Goal: Find specific page/section: Find specific page/section

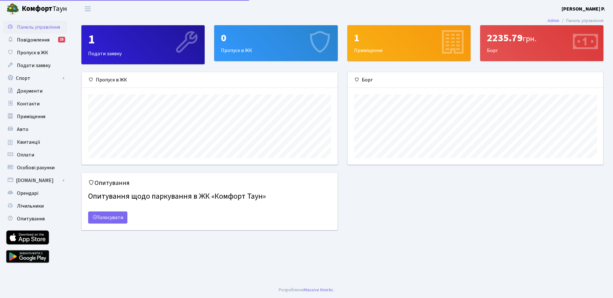
scroll to position [92, 255]
click at [32, 38] on span "Повідомлення" at bounding box center [33, 39] width 33 height 7
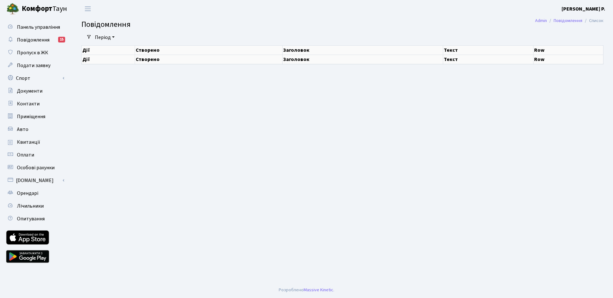
select select "25"
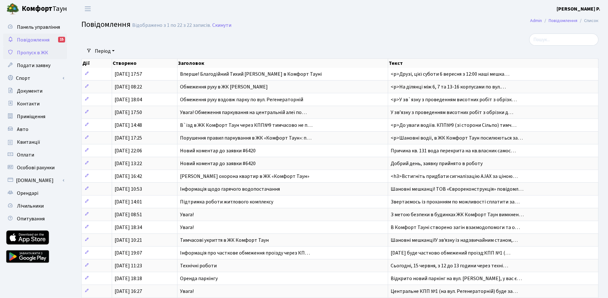
click at [34, 52] on span "Пропуск в ЖК" at bounding box center [32, 52] width 31 height 7
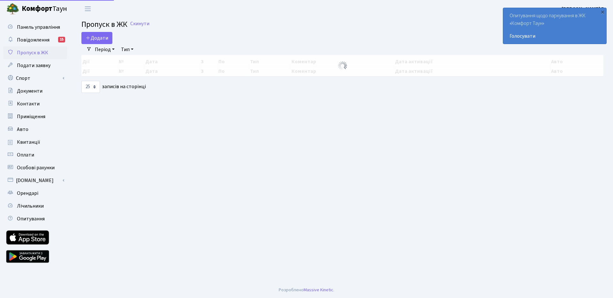
select select "25"
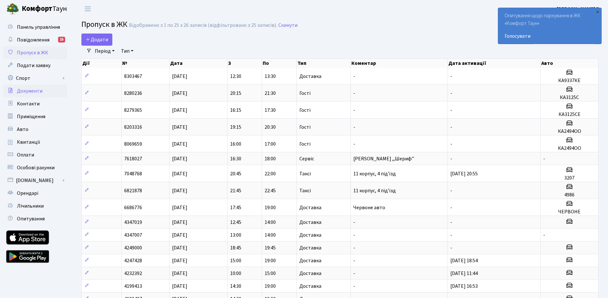
click at [29, 89] on span "Документи" at bounding box center [30, 90] width 26 height 7
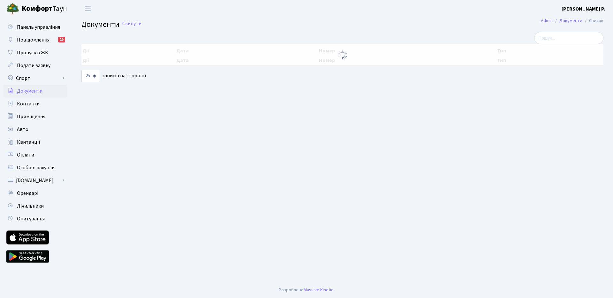
select select "25"
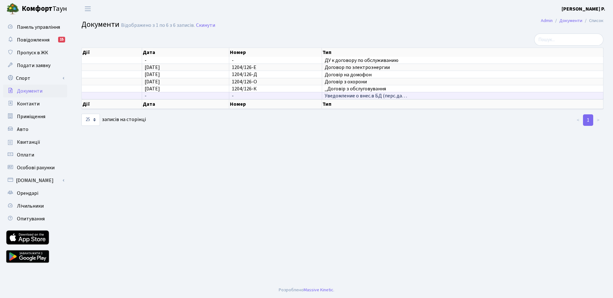
click at [345, 97] on span "Уведомление о внес.в БД (перс.да…" at bounding box center [463, 95] width 276 height 5
click at [343, 70] on span "Договор по электроэнергии" at bounding box center [463, 67] width 276 height 5
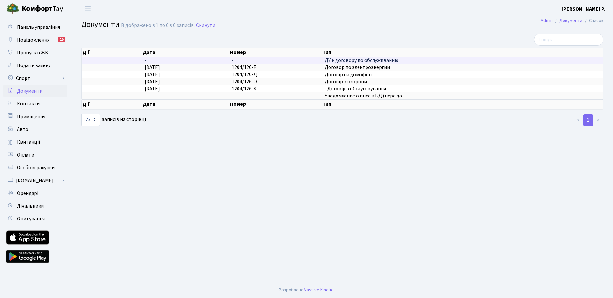
click at [343, 59] on span "ДУ к договору по обслуживанию" at bounding box center [463, 60] width 276 height 5
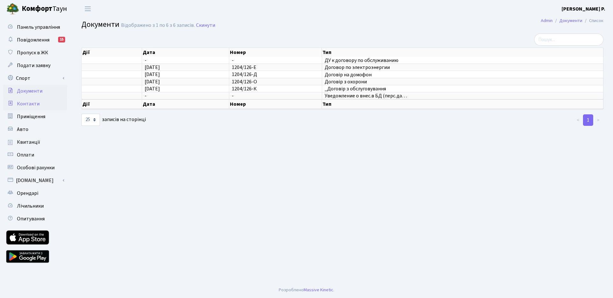
click at [28, 102] on span "Контакти" at bounding box center [28, 103] width 23 height 7
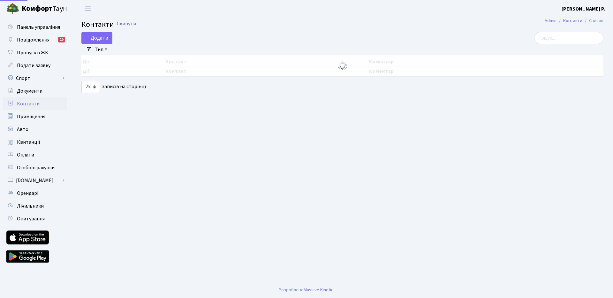
select select "25"
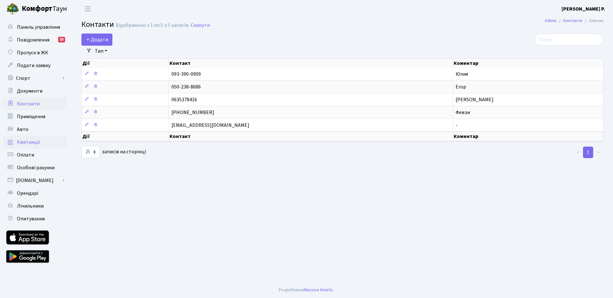
click at [27, 140] on span "Квитанції" at bounding box center [28, 142] width 23 height 7
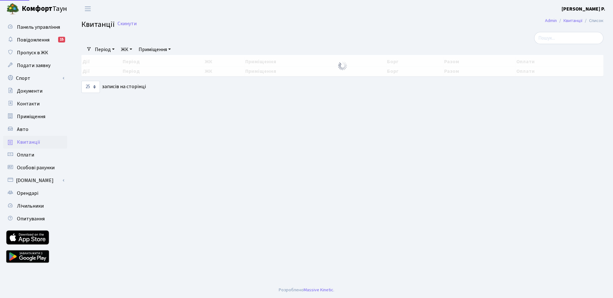
select select "25"
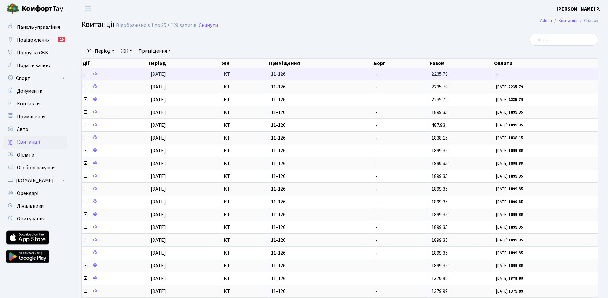
click at [86, 73] on icon at bounding box center [85, 73] width 5 height 5
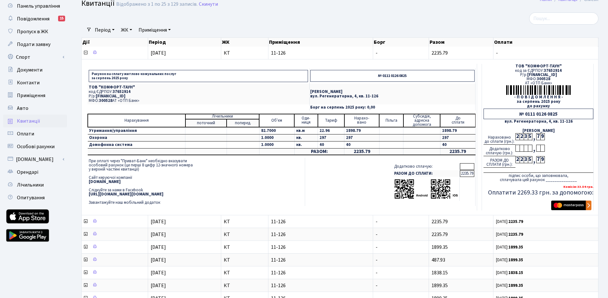
scroll to position [24, 0]
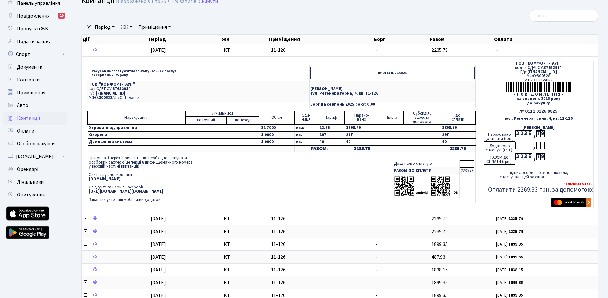
drag, startPoint x: 321, startPoint y: 177, endPoint x: 221, endPoint y: 165, distance: 100.7
click at [221, 165] on tr "При оплаті через "Приват-Банк" необхідно вказувати особовий рахунок (це перші 8…" at bounding box center [281, 179] width 388 height 48
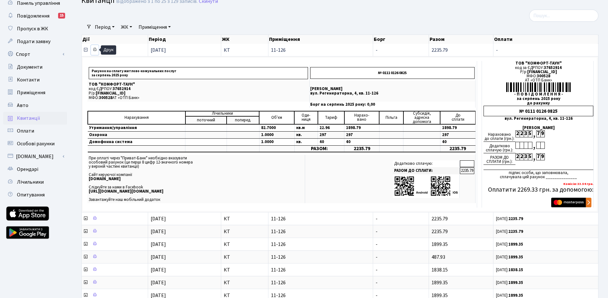
click at [95, 49] on icon at bounding box center [95, 49] width 4 height 4
